Goal: Check status: Check status

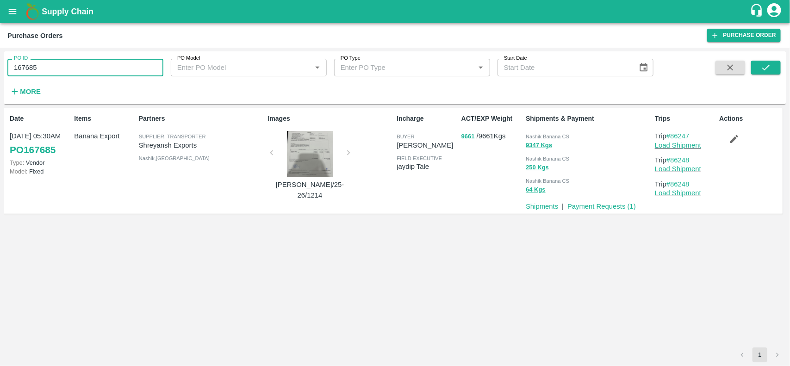
click at [98, 74] on input "167685" at bounding box center [85, 68] width 156 height 18
click at [98, 74] on input "168555" at bounding box center [85, 68] width 156 height 18
type input "168555"
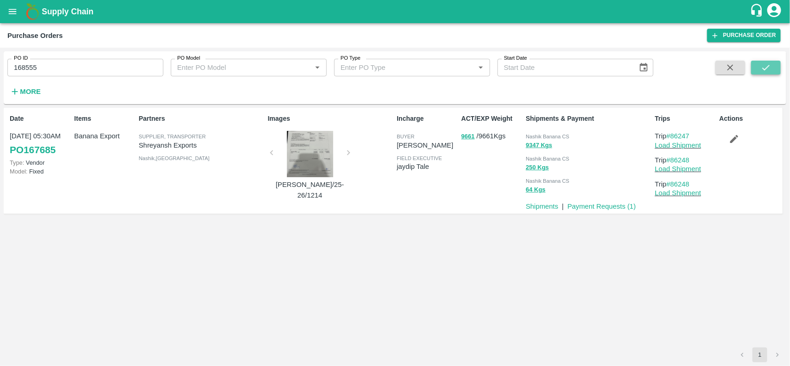
click at [767, 69] on icon "submit" at bounding box center [766, 67] width 10 height 10
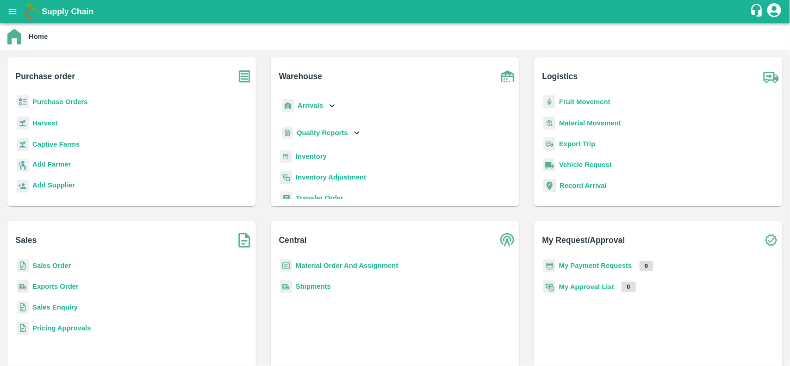
click at [85, 102] on b "Purchase Orders" at bounding box center [60, 101] width 56 height 7
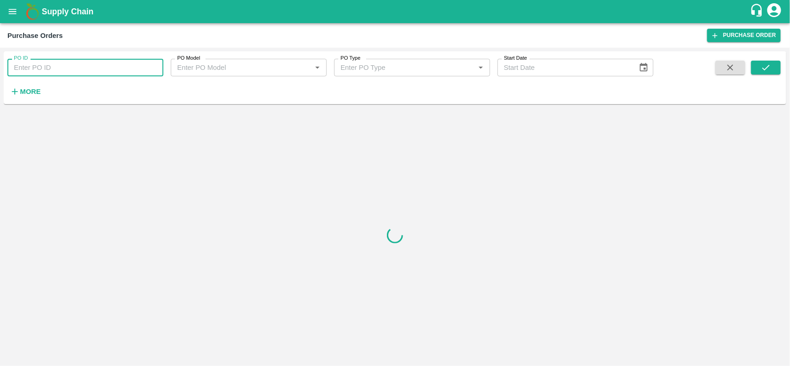
click at [118, 69] on input "PO ID" at bounding box center [85, 68] width 156 height 18
paste input "168555"
click at [118, 69] on input "168555" at bounding box center [85, 68] width 156 height 18
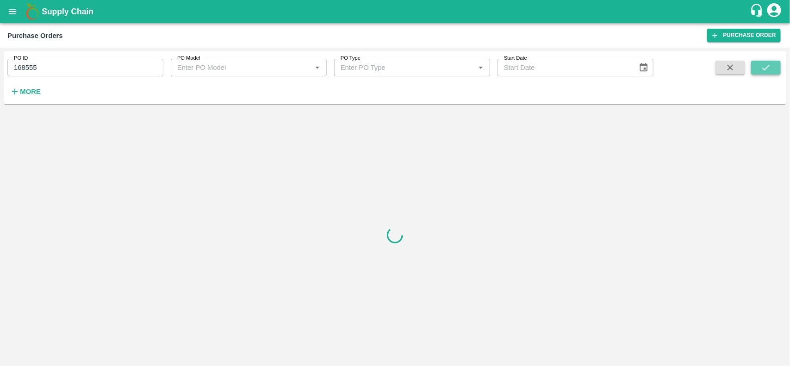
click at [755, 72] on button "submit" at bounding box center [766, 68] width 30 height 14
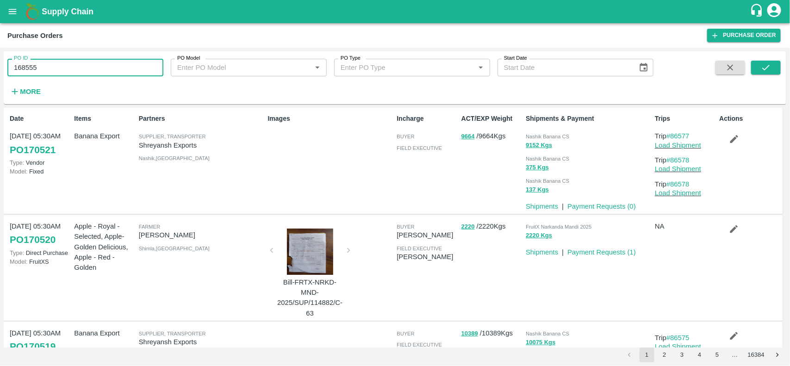
click at [75, 67] on input "168555" at bounding box center [85, 68] width 156 height 18
paste input "text"
click at [75, 67] on input "168557" at bounding box center [85, 68] width 156 height 18
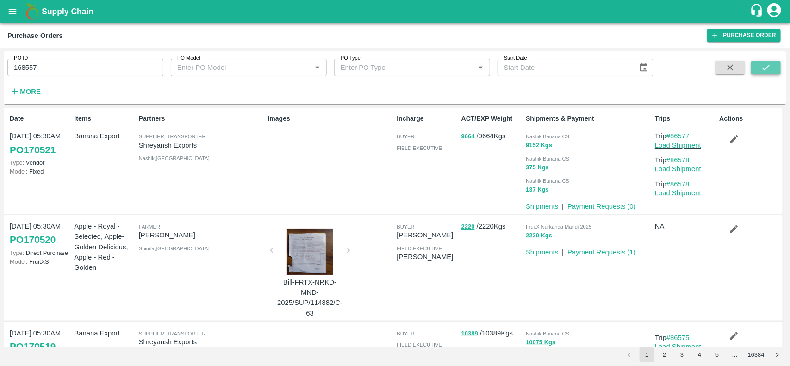
click at [762, 63] on icon "submit" at bounding box center [766, 67] width 10 height 10
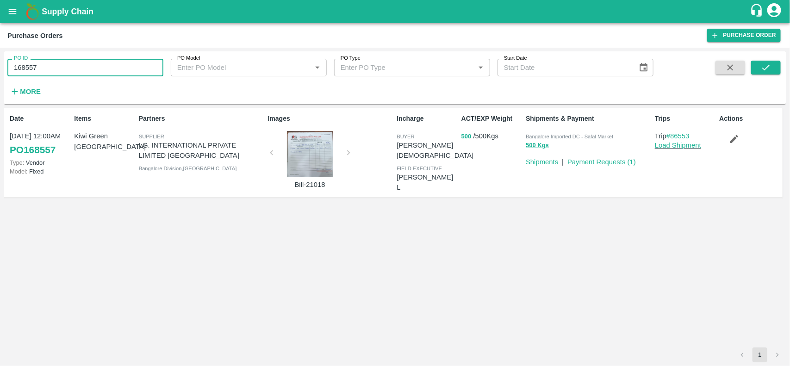
click at [77, 75] on input "168557" at bounding box center [85, 68] width 156 height 18
paste input "text"
click at [77, 75] on input "168563" at bounding box center [85, 68] width 156 height 18
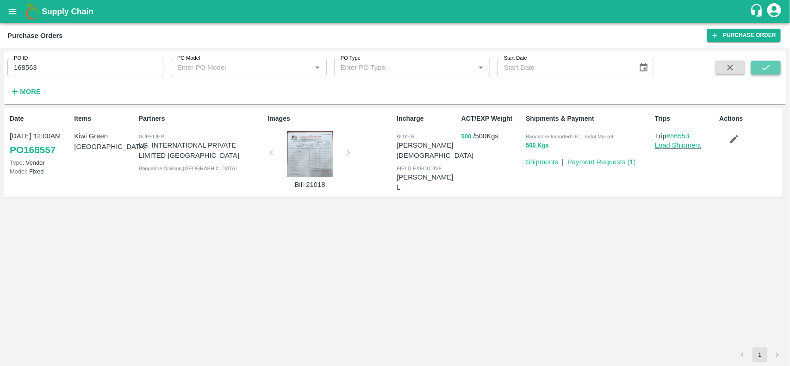
click at [765, 63] on icon "submit" at bounding box center [766, 67] width 10 height 10
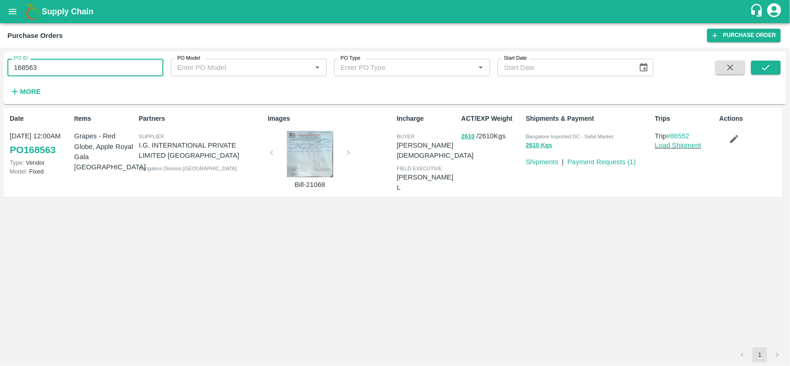
click at [80, 72] on input "168563" at bounding box center [85, 68] width 156 height 18
paste input "text"
click at [80, 72] on input "168565" at bounding box center [85, 68] width 156 height 18
type input "168565"
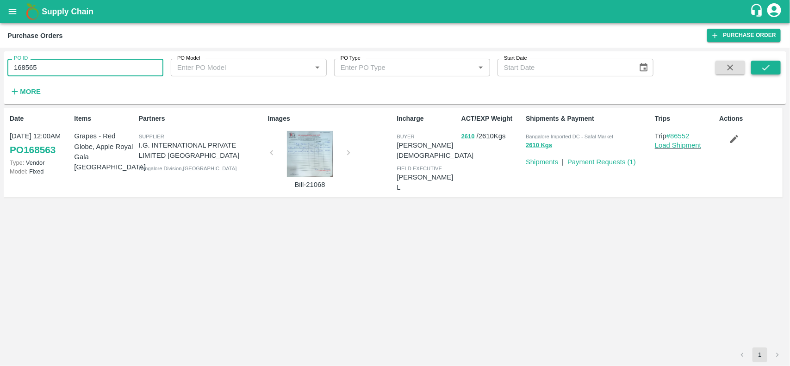
click at [762, 66] on icon "submit" at bounding box center [766, 67] width 10 height 10
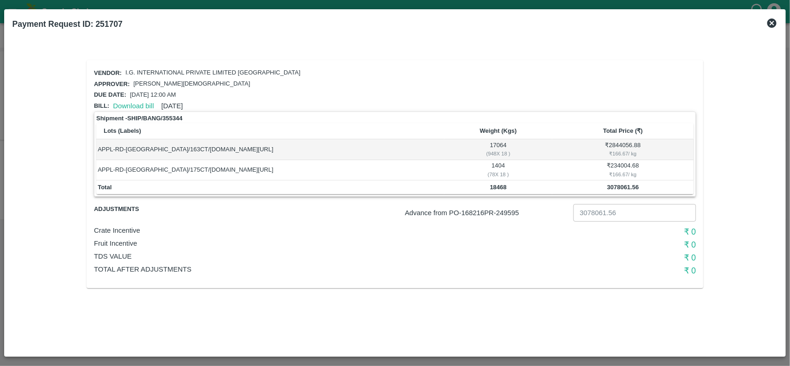
click at [504, 212] on p "Advance from PO- 168216 PR- 249595" at bounding box center [487, 213] width 165 height 10
copy p "249595"
click at [504, 212] on p "Advance from PO- 168216 PR- 249595" at bounding box center [487, 213] width 165 height 10
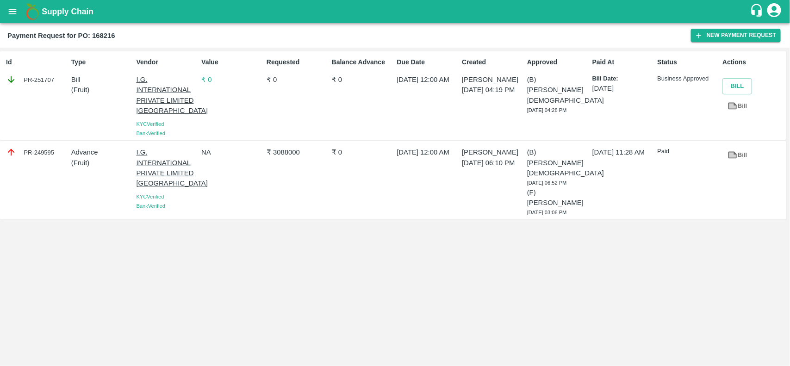
click at [44, 149] on div "PR-249595" at bounding box center [37, 152] width 62 height 10
copy div "249595"
click at [44, 149] on div "PR-249595" at bounding box center [37, 152] width 62 height 10
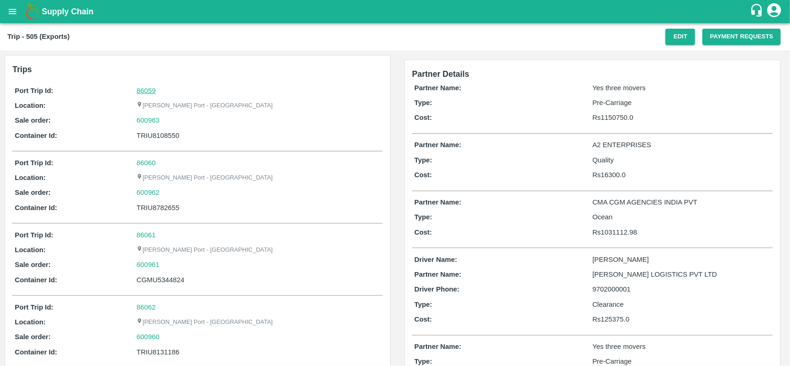
click at [141, 91] on link "86059" at bounding box center [146, 90] width 19 height 7
click at [167, 122] on div "600963" at bounding box center [258, 120] width 243 height 10
copy link
click at [167, 122] on div "600963" at bounding box center [258, 120] width 243 height 10
copy link "600963"
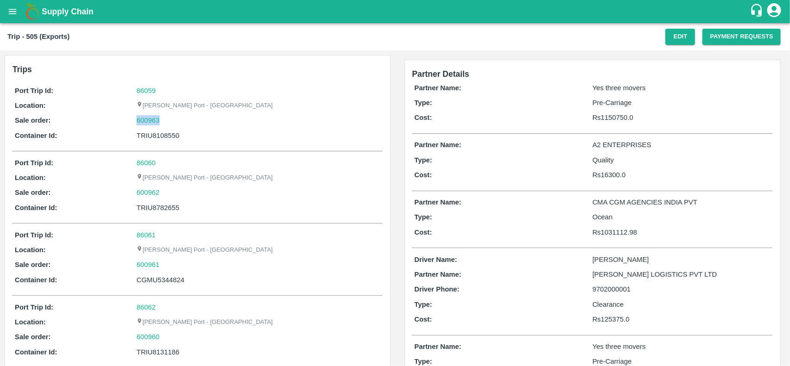
click at [167, 122] on div "600963" at bounding box center [258, 120] width 243 height 10
click at [140, 123] on link "600963" at bounding box center [148, 120] width 23 height 10
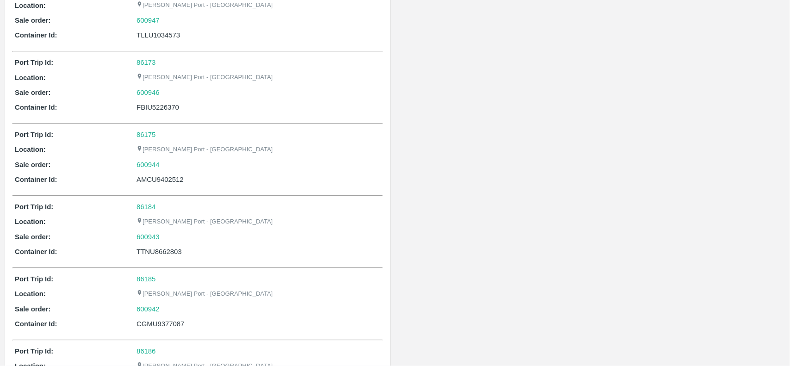
scroll to position [1536, 0]
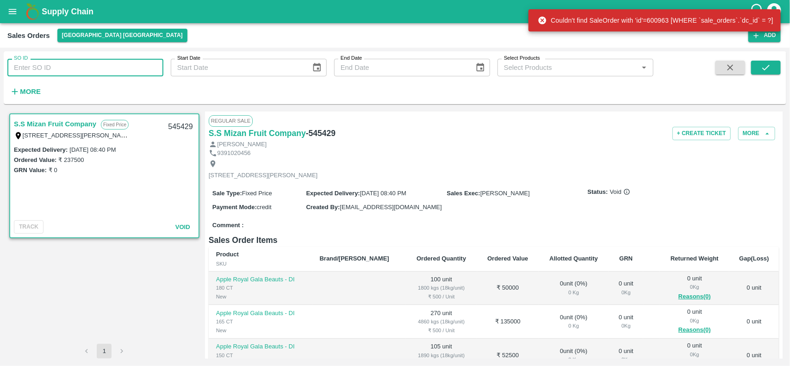
click at [119, 66] on input "SO ID" at bounding box center [85, 68] width 156 height 18
paste input "600963"
click at [119, 66] on input "600963" at bounding box center [85, 68] width 156 height 18
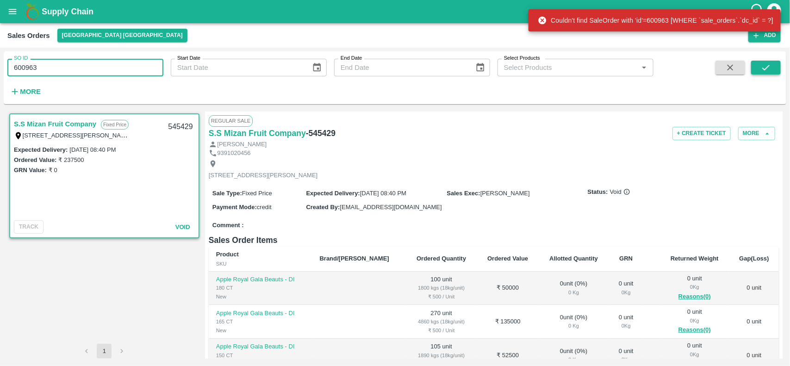
type input "600963"
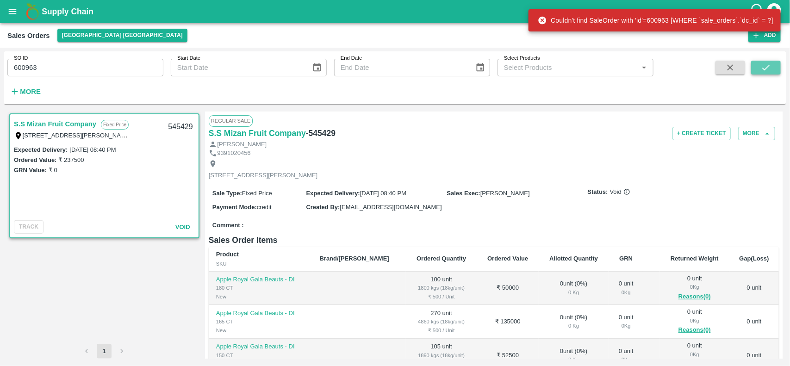
click at [767, 63] on icon "submit" at bounding box center [766, 67] width 10 height 10
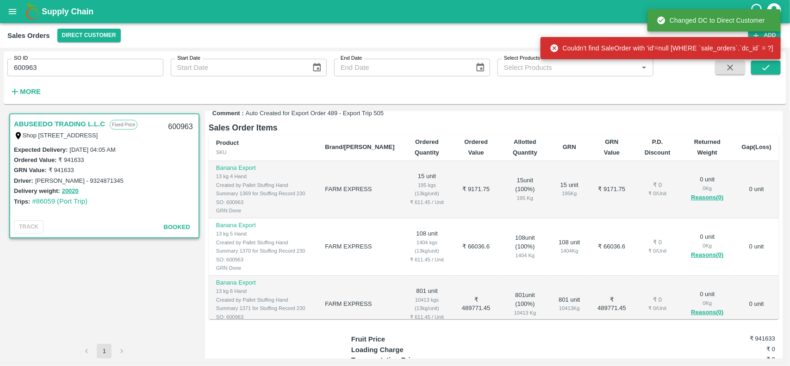
scroll to position [139, 0]
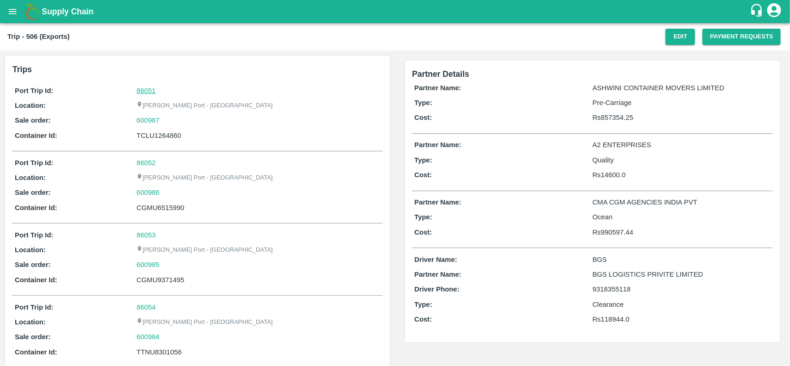
click at [140, 87] on link "86051" at bounding box center [146, 90] width 19 height 7
click at [172, 120] on div "600987" at bounding box center [258, 120] width 243 height 10
copy link "600987"
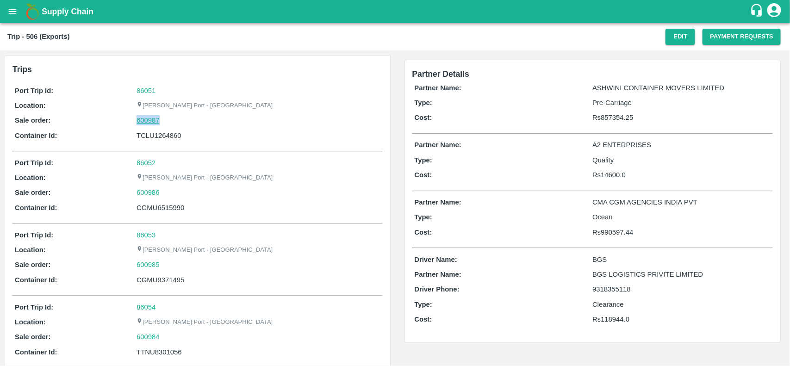
click at [151, 121] on link "600987" at bounding box center [148, 120] width 23 height 10
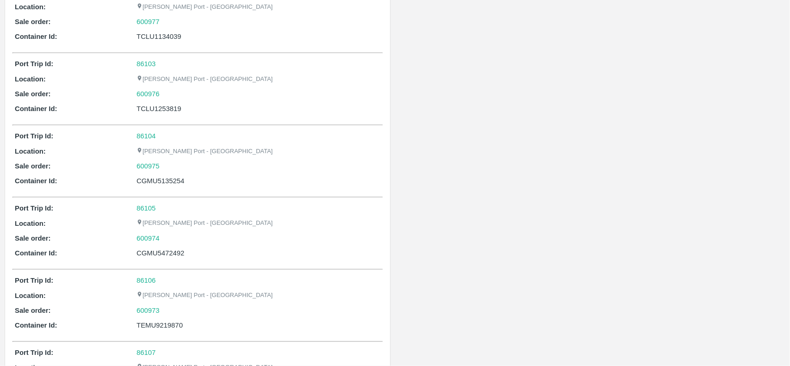
scroll to position [1111, 0]
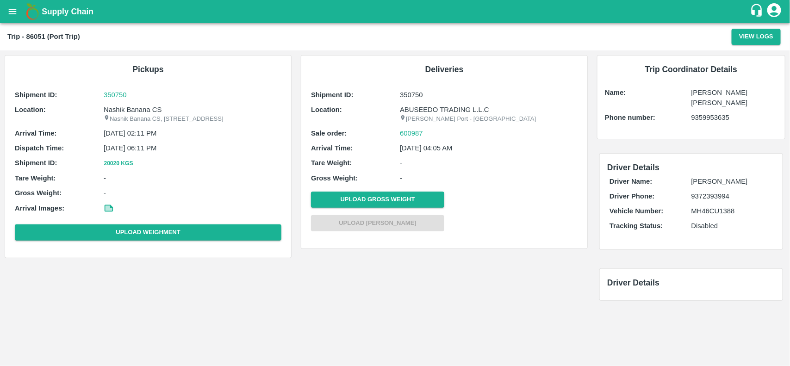
click at [145, 112] on p "Nashik Banana CS" at bounding box center [193, 110] width 178 height 10
copy p "Nashik Banana CS"
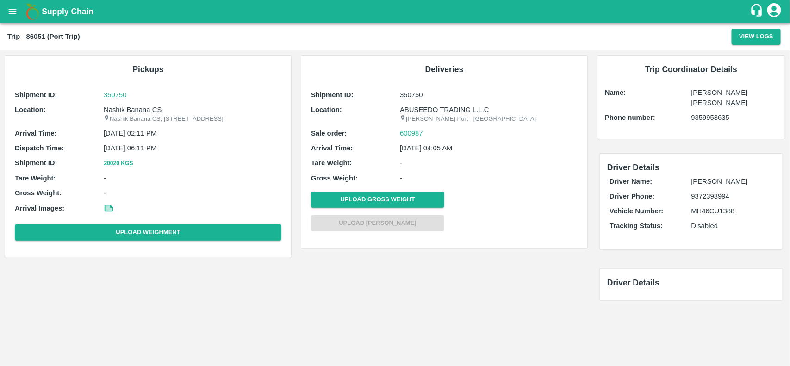
click at [127, 115] on p "Nashik Banana CS, Gat No. 314/2/1, A/p- Mohadi, Tal- Dindori, Dist- Nashik 4222…" at bounding box center [193, 119] width 178 height 9
copy p "Nashik"
click at [127, 115] on p "Nashik Banana CS, Gat No. 314/2/1, A/p- Mohadi, Tal- Dindori, Dist- Nashik 4222…" at bounding box center [193, 119] width 178 height 9
copy p "Nashik Banana CS, Gat No. 314/2/1, A/p- Mohadi, Tal- Dindori, Dist- Nashik 4222…"
click at [127, 115] on p "Nashik Banana CS, Gat No. 314/2/1, A/p- Mohadi, Tal- Dindori, Dist- Nashik 4222…" at bounding box center [193, 119] width 178 height 9
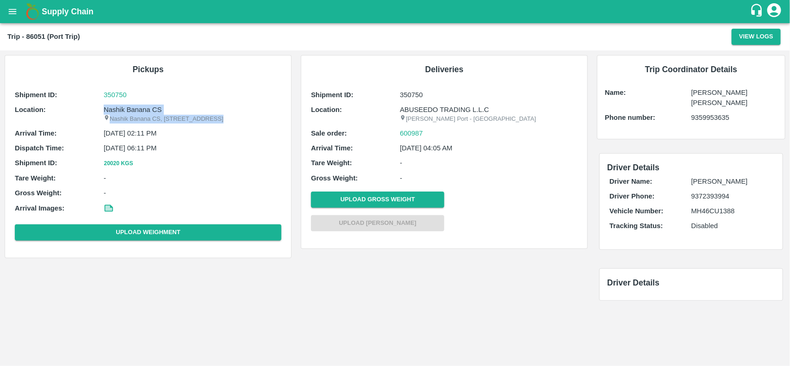
click at [125, 112] on div "Nashik Banana CS Nashik Banana CS, Gat No. 314/2/1, A/p- Mohadi, Tal- Dindori, …" at bounding box center [193, 114] width 178 height 19
click at [125, 112] on p "Nashik Banana CS" at bounding box center [193, 110] width 178 height 10
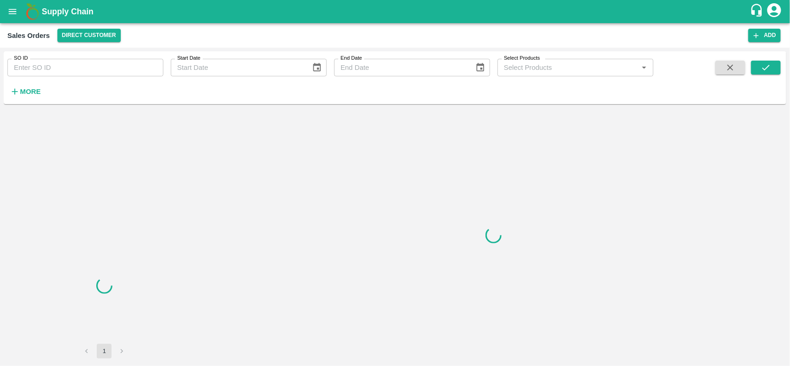
click at [99, 61] on input "SO ID" at bounding box center [85, 68] width 156 height 18
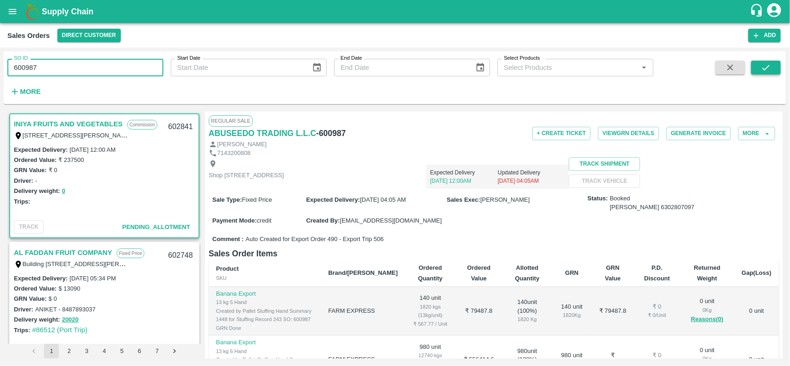
type input "600987"
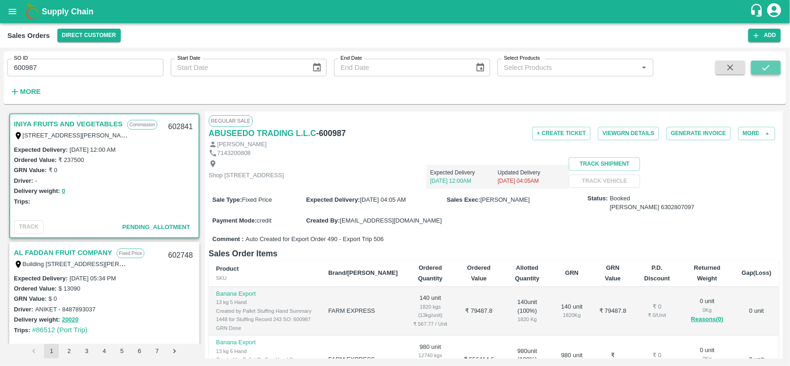
click at [763, 66] on icon "submit" at bounding box center [766, 67] width 10 height 10
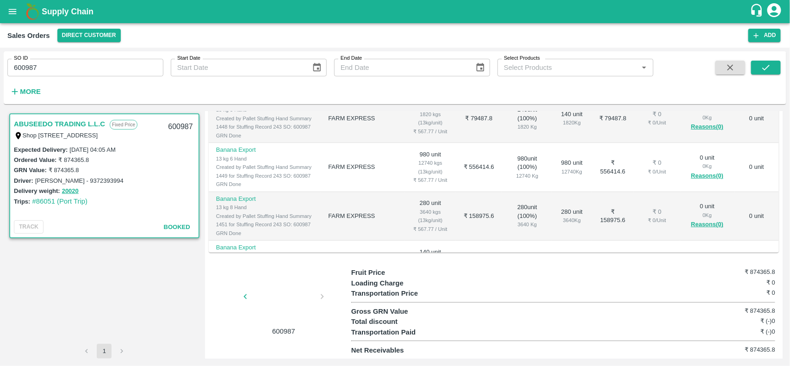
scroll to position [218, 0]
